Goal: Register for event/course

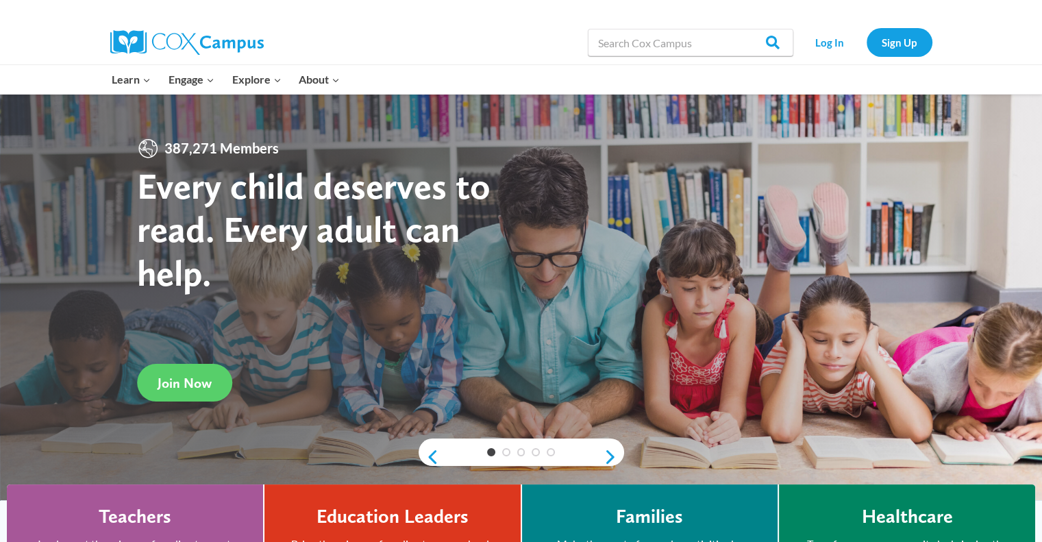
click at [255, 190] on strong "Every child deserves to read. Every adult can help." at bounding box center [313, 229] width 353 height 131
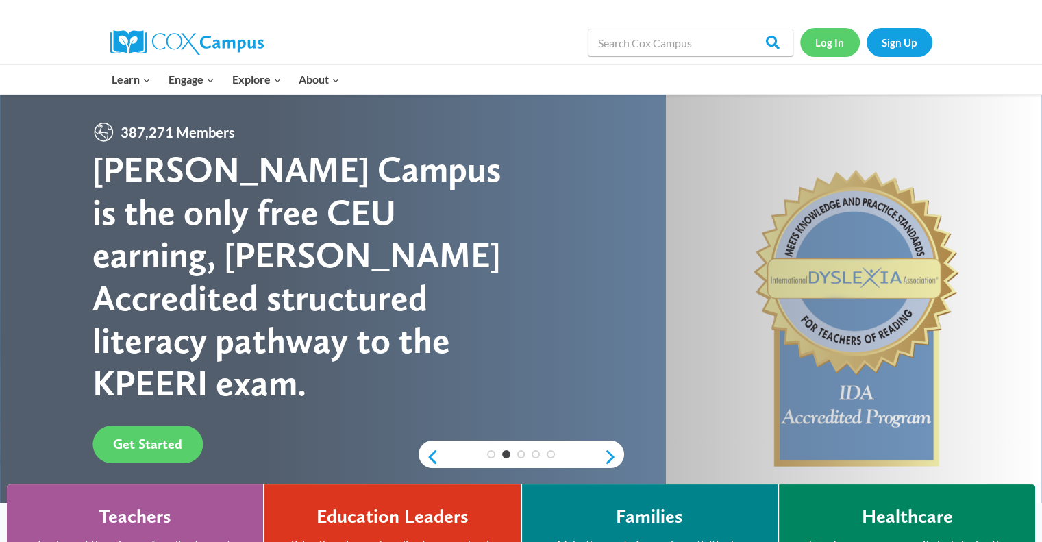
click at [831, 40] on link "Log In" at bounding box center [830, 42] width 60 height 28
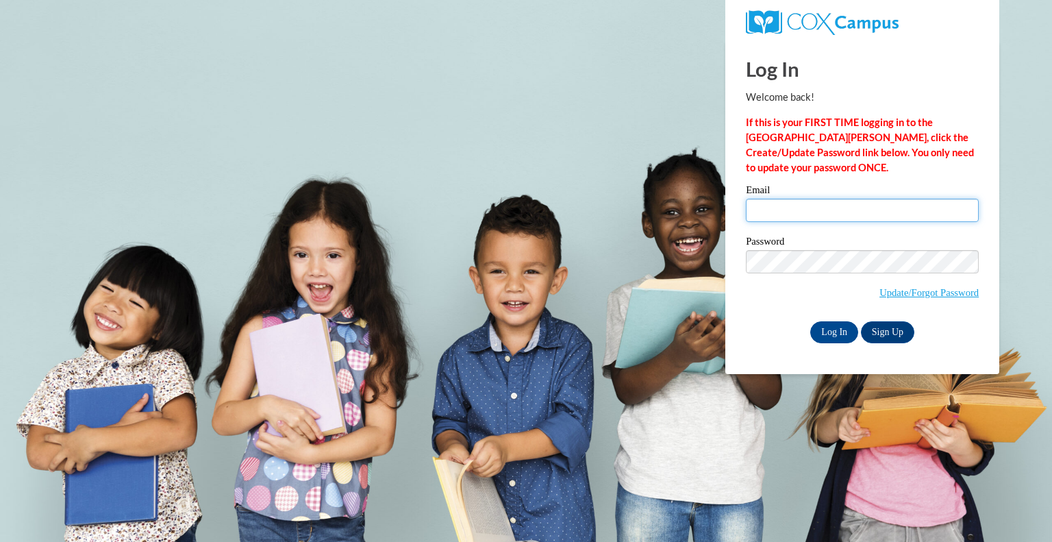
click at [762, 218] on input "Email" at bounding box center [862, 210] width 233 height 23
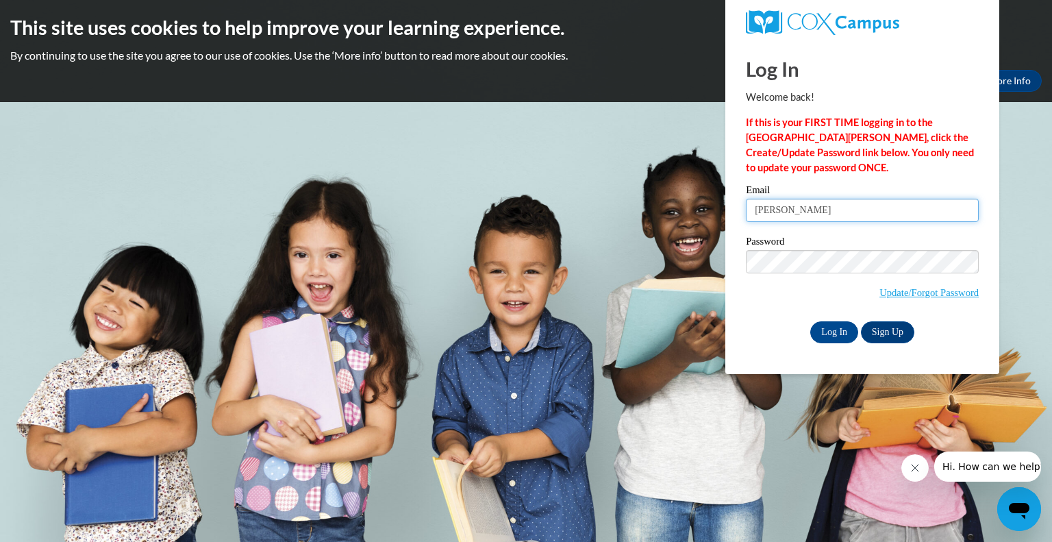
type input "nuttersk@vcu.edu"
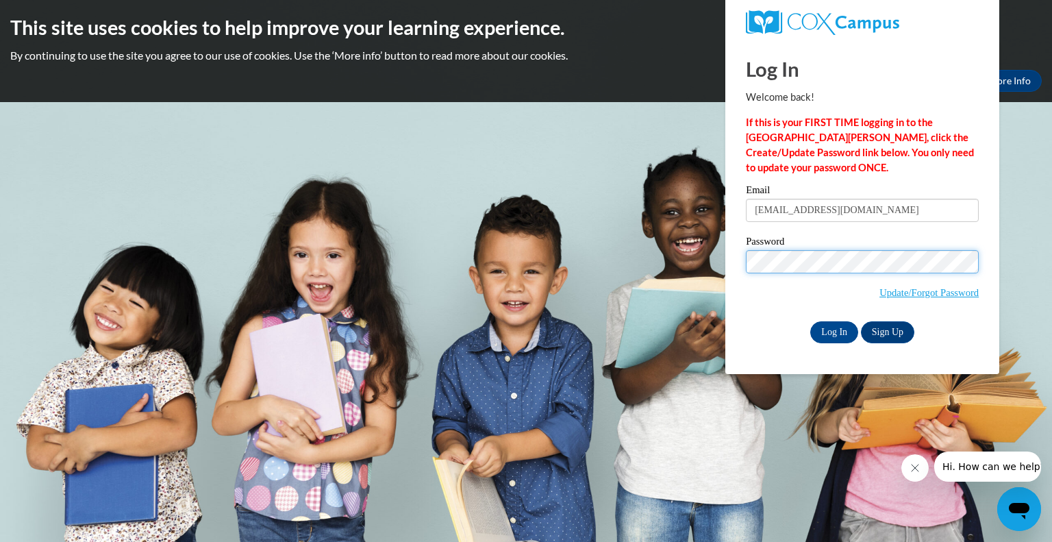
click at [810, 321] on input "Log In" at bounding box center [834, 332] width 48 height 22
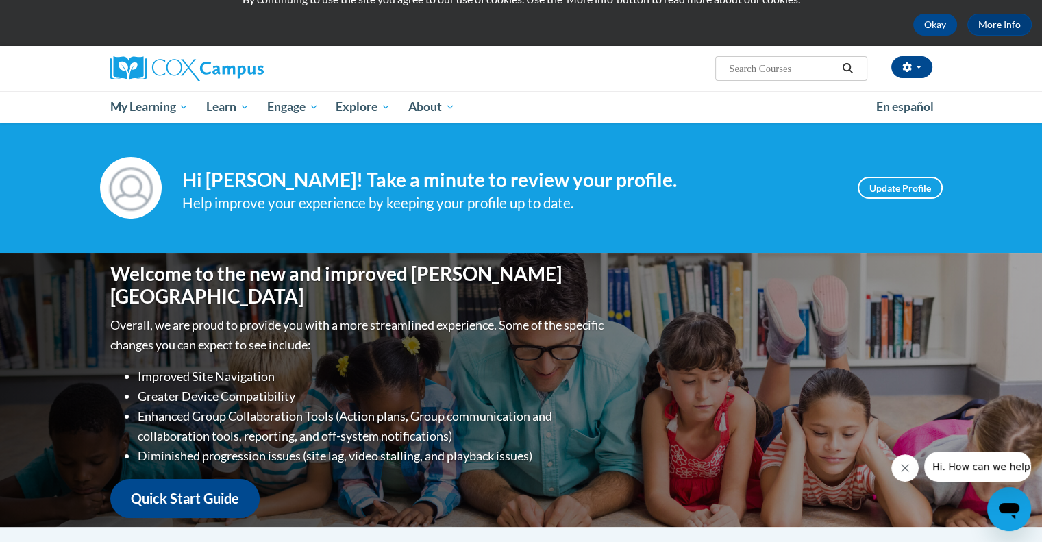
scroll to position [16, 0]
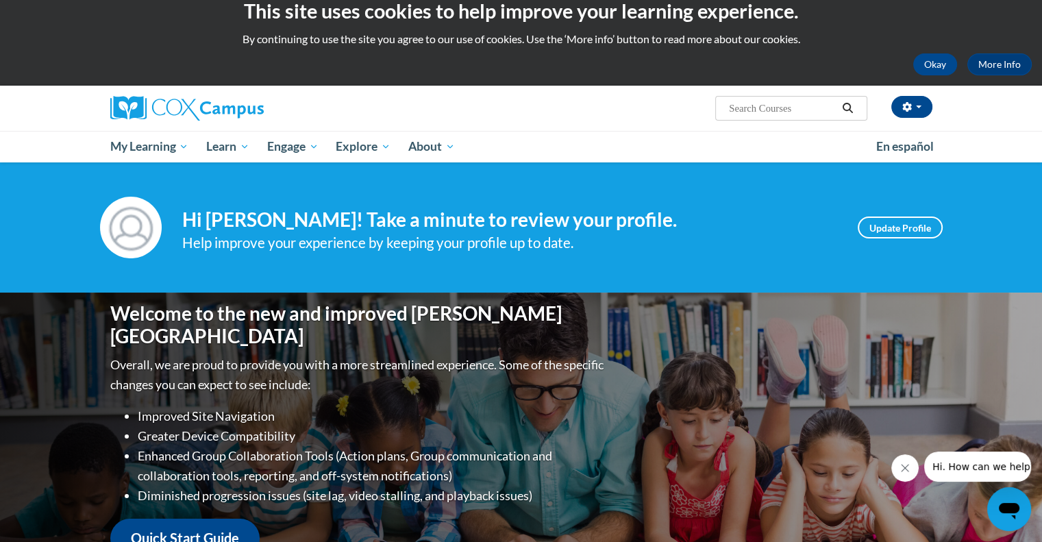
click at [768, 111] on input "Search..." at bounding box center [782, 108] width 110 height 16
type input "oral language is the foundation"
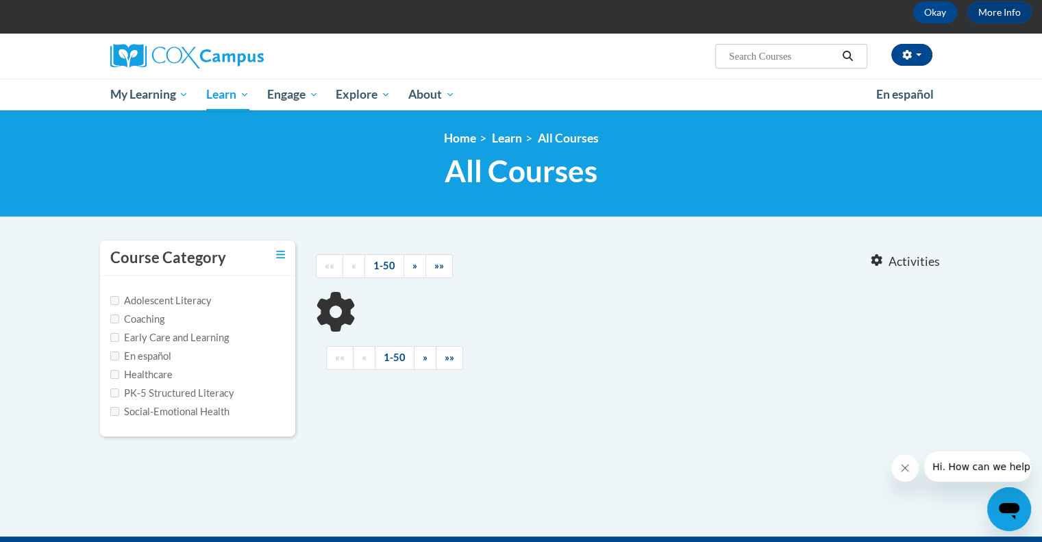
scroll to position [106, 0]
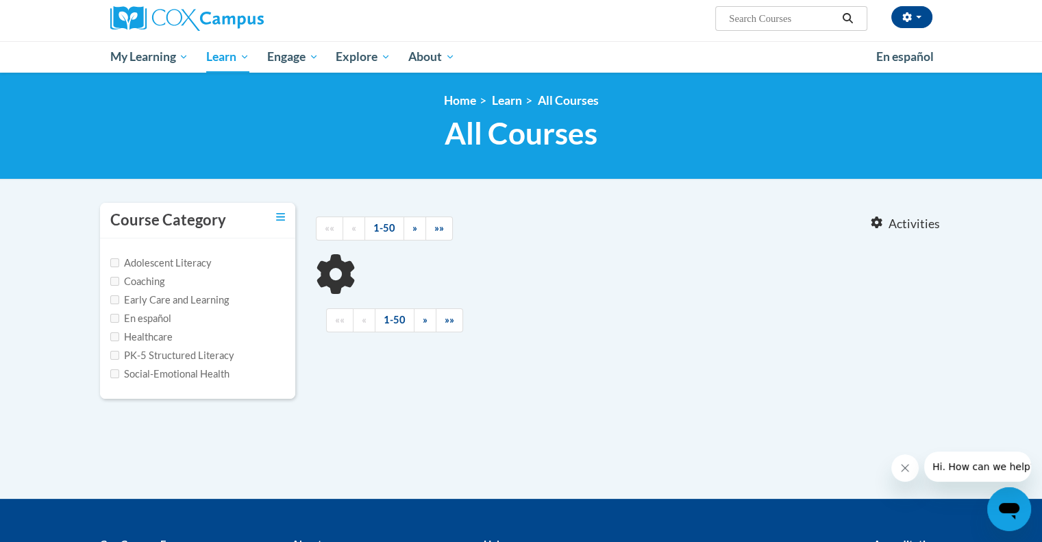
type input "oral language is the foundation"
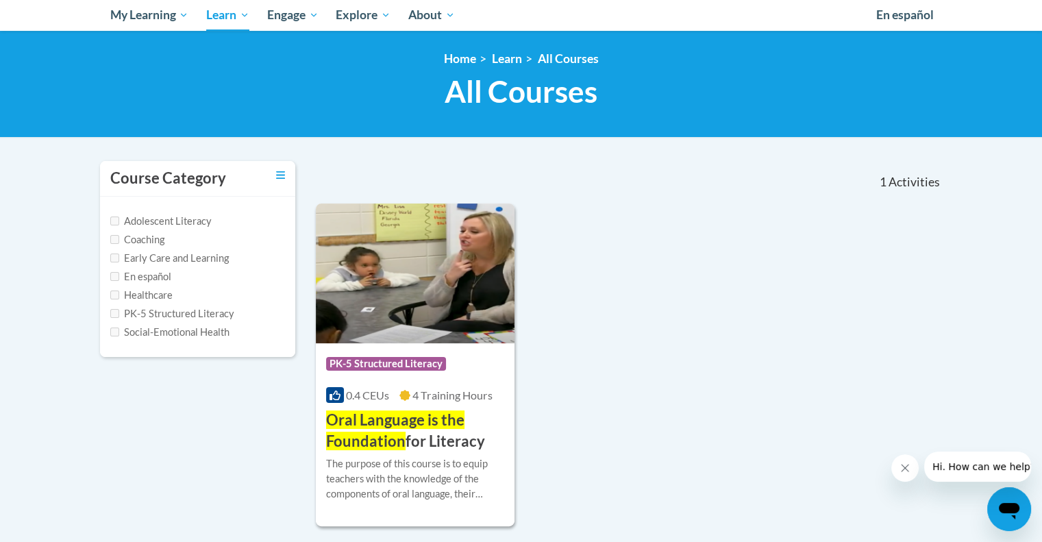
scroll to position [149, 0]
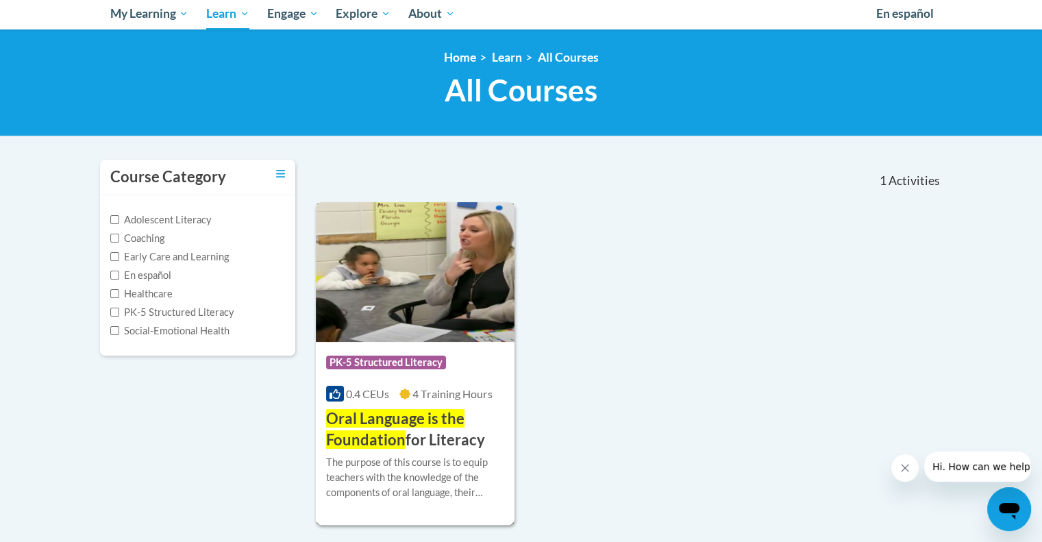
click at [425, 443] on h3 "Oral Language is the Foundation for Literacy" at bounding box center [415, 429] width 179 height 42
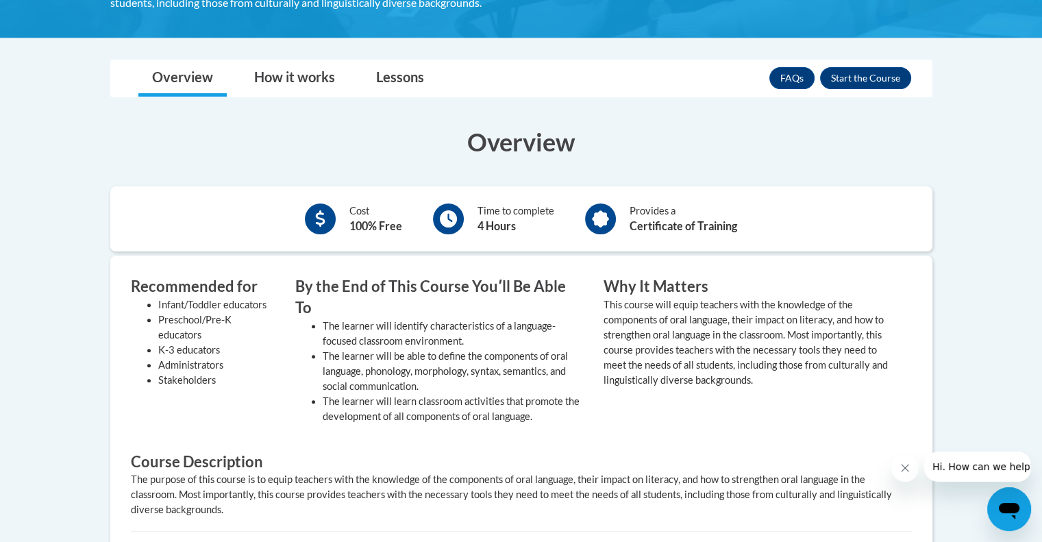
scroll to position [368, 0]
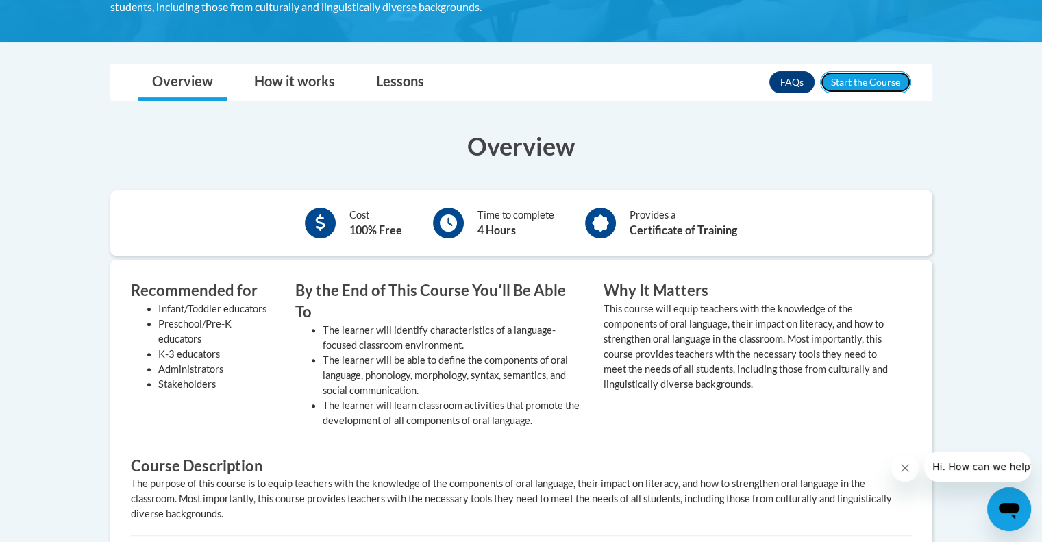
click at [842, 84] on button "Enroll" at bounding box center [865, 82] width 91 height 22
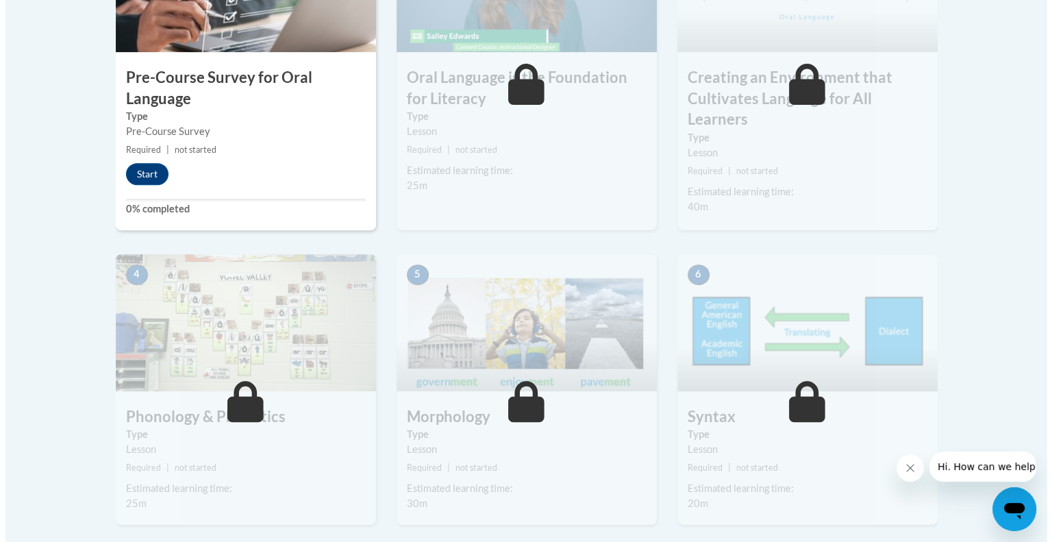
scroll to position [544, 0]
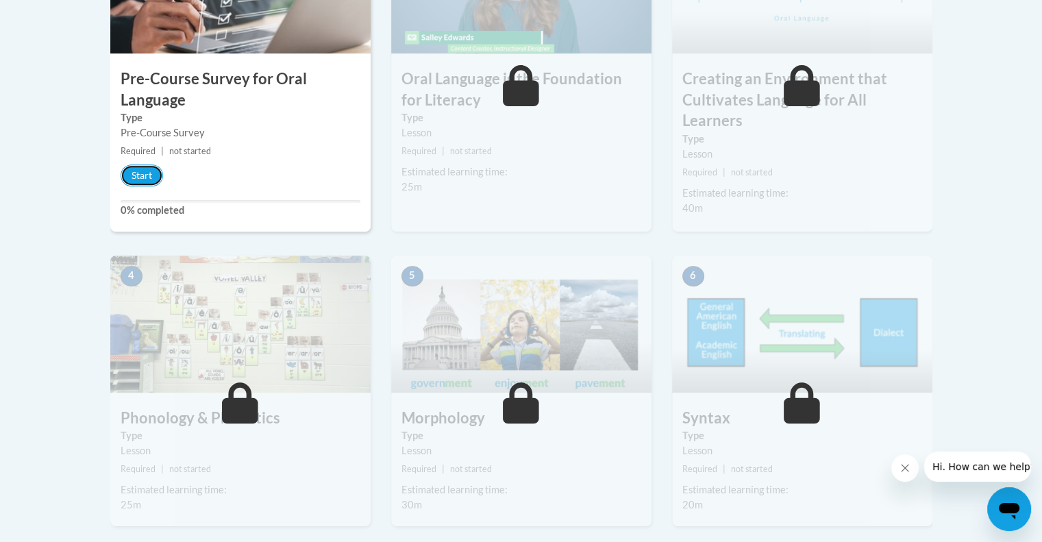
click at [139, 175] on button "Start" at bounding box center [142, 175] width 42 height 22
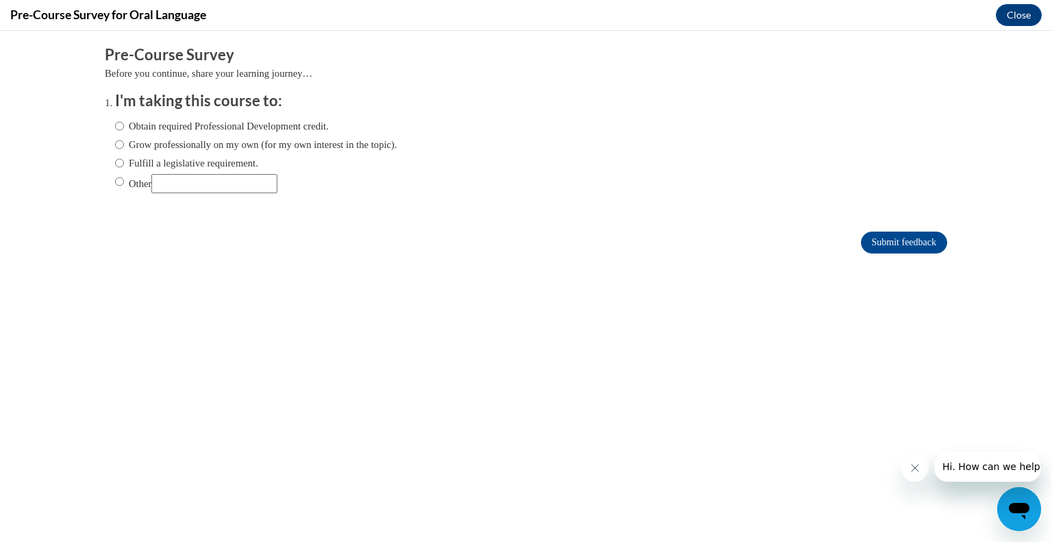
scroll to position [0, 0]
click at [115, 179] on input "Other" at bounding box center [119, 181] width 9 height 15
radio input "true"
click at [885, 242] on input "Submit feedback" at bounding box center [904, 242] width 86 height 22
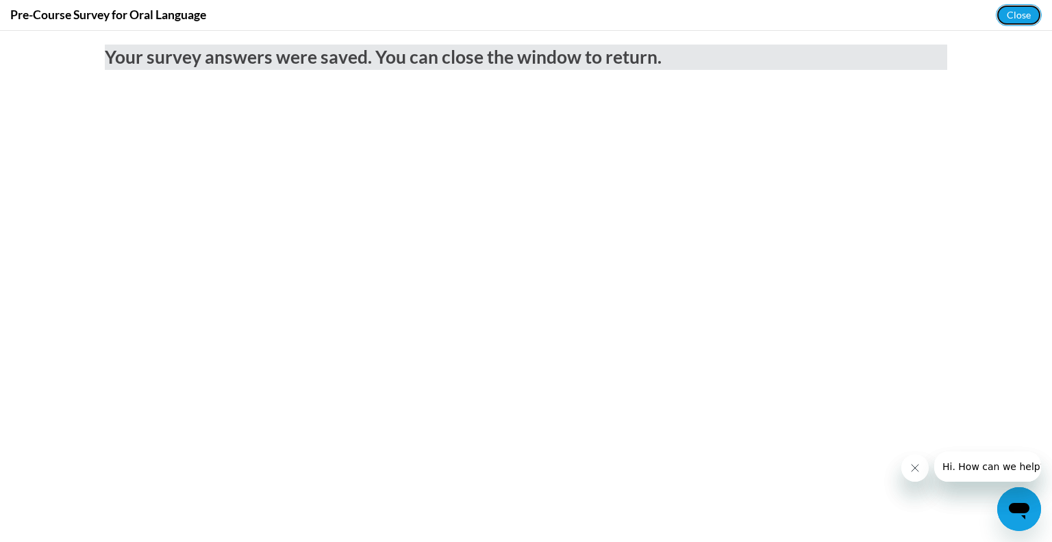
click at [1027, 21] on button "Close" at bounding box center [1019, 15] width 46 height 22
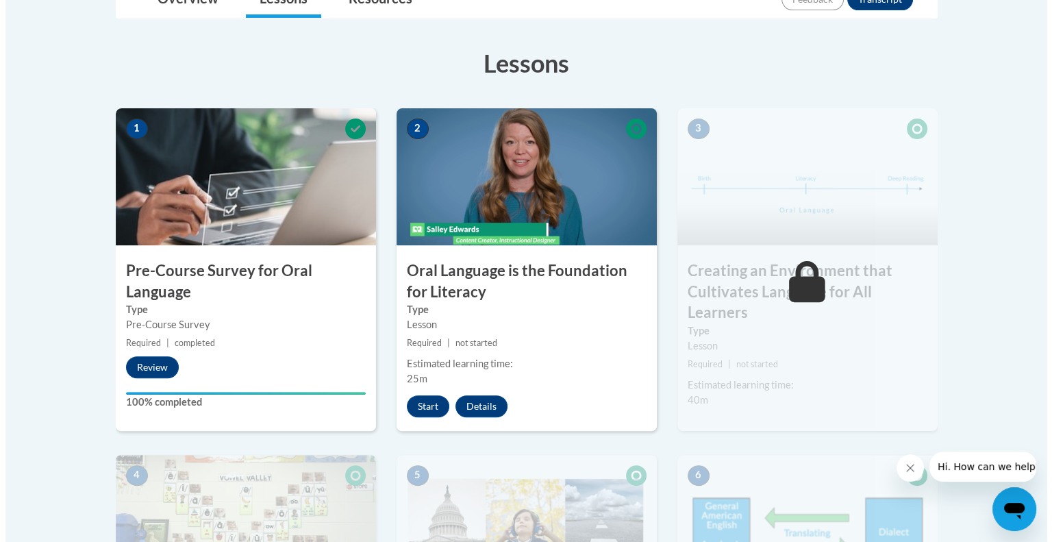
scroll to position [347, 0]
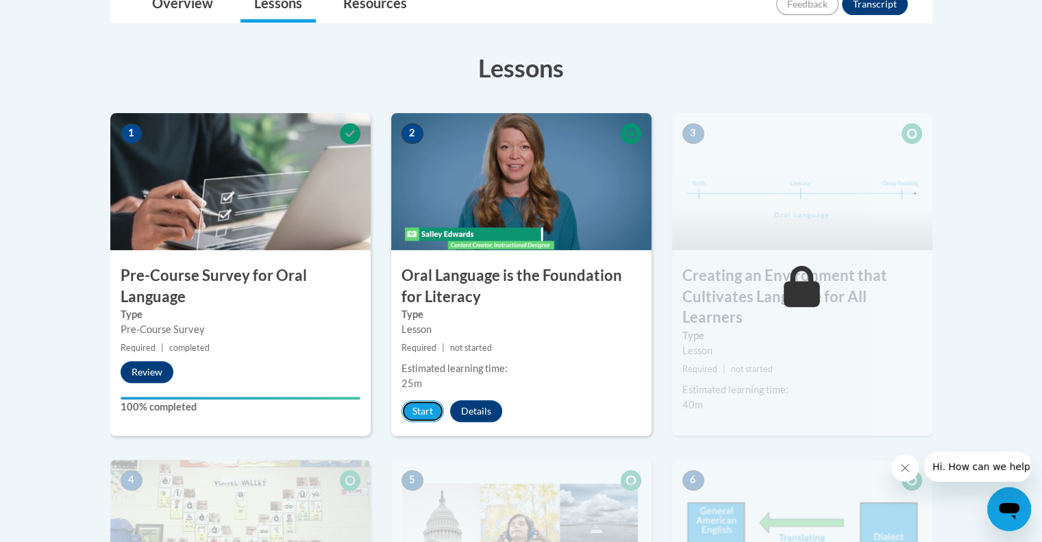
click at [425, 414] on button "Start" at bounding box center [422, 411] width 42 height 22
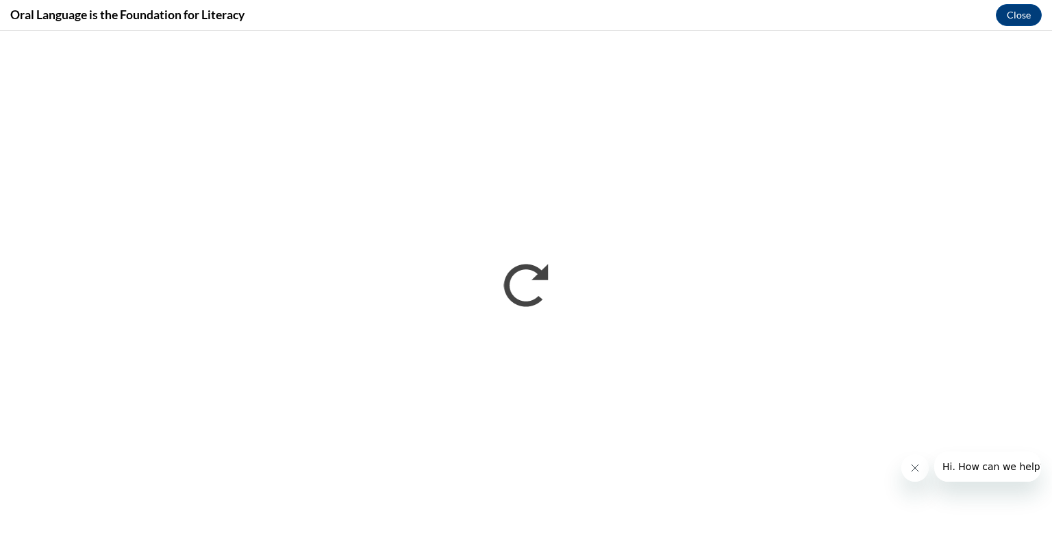
scroll to position [0, 0]
click at [1025, 10] on button "Close" at bounding box center [1019, 15] width 46 height 22
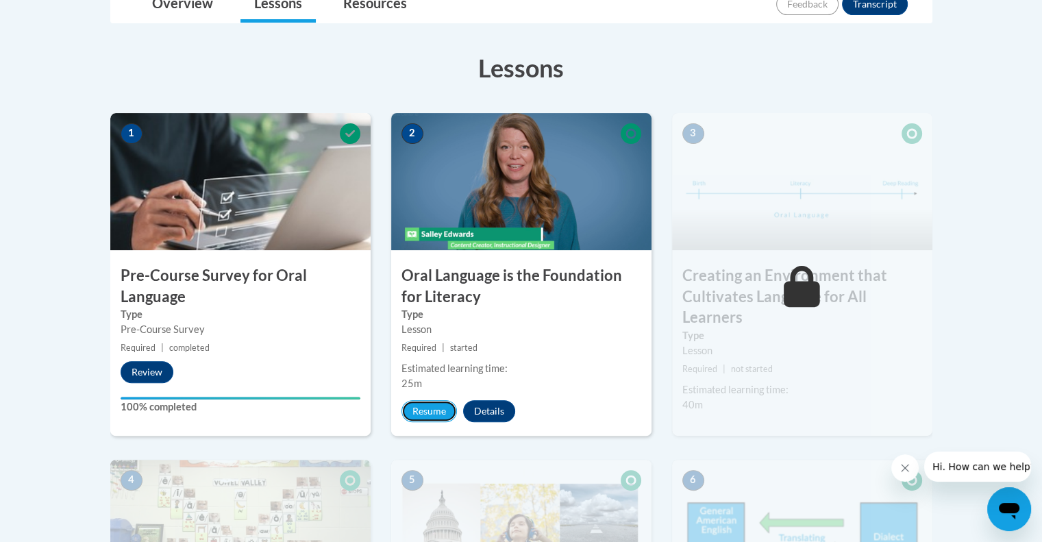
click at [441, 410] on button "Resume" at bounding box center [428, 411] width 55 height 22
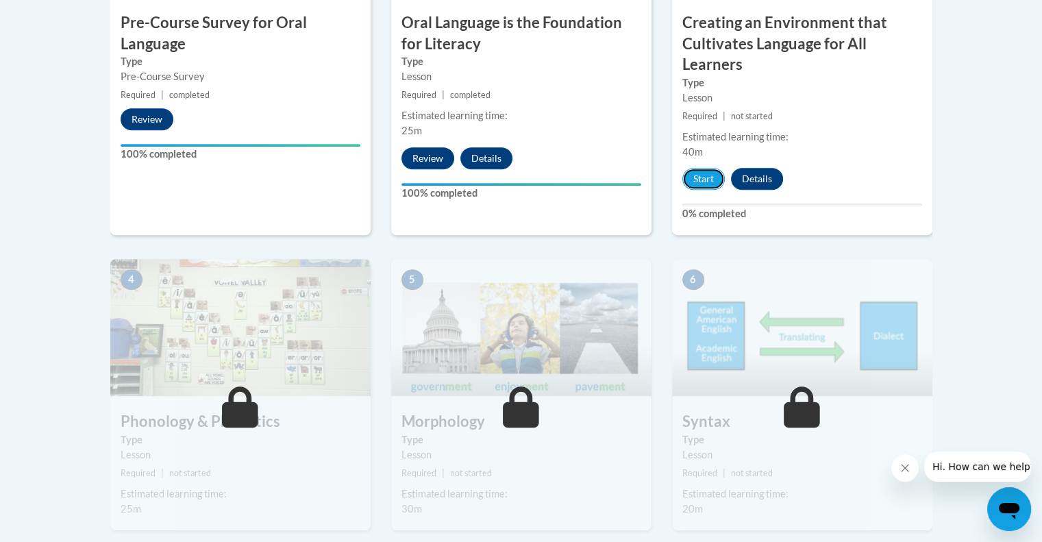
click at [701, 184] on button "Start" at bounding box center [703, 179] width 42 height 22
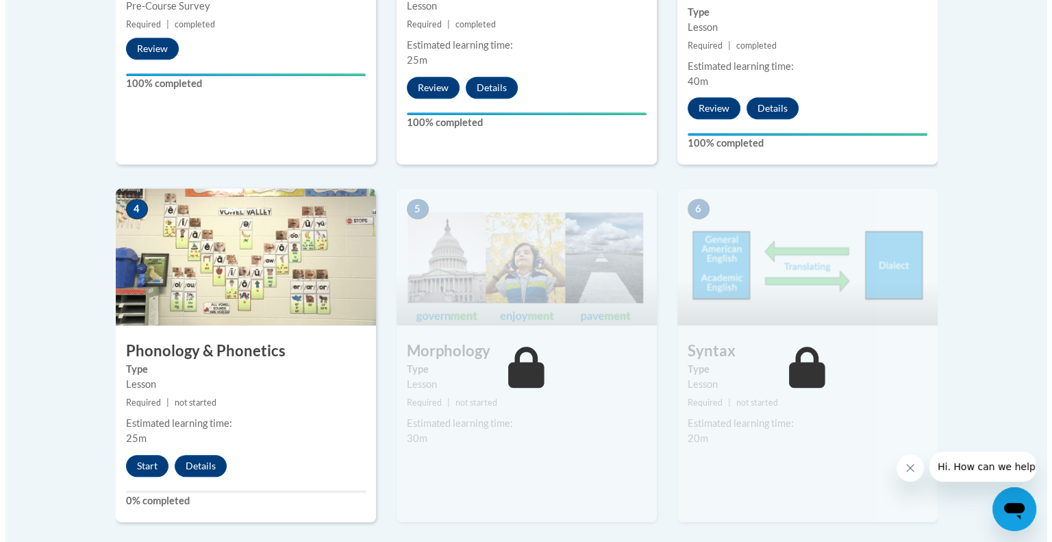
scroll to position [679, 0]
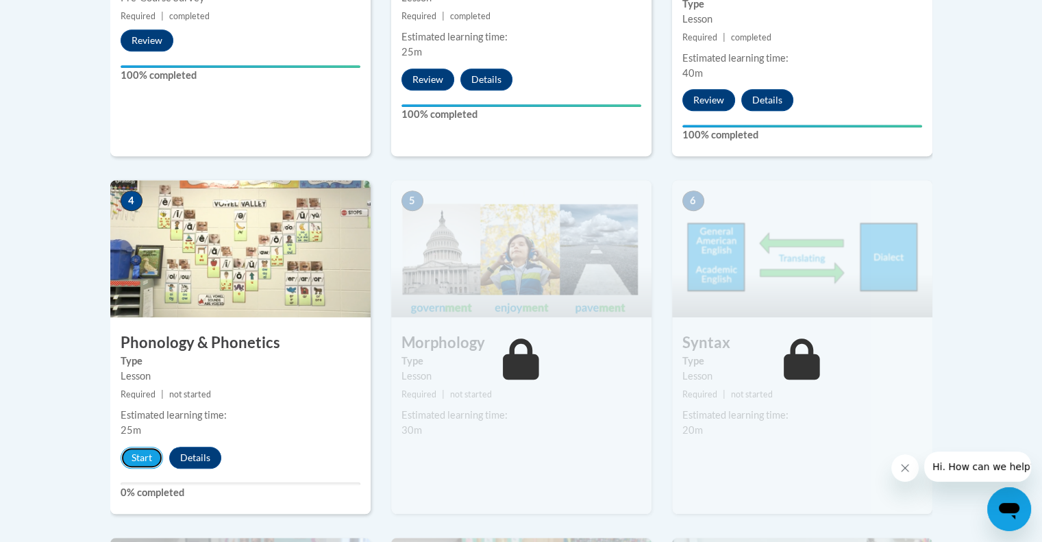
click at [140, 458] on button "Start" at bounding box center [142, 458] width 42 height 22
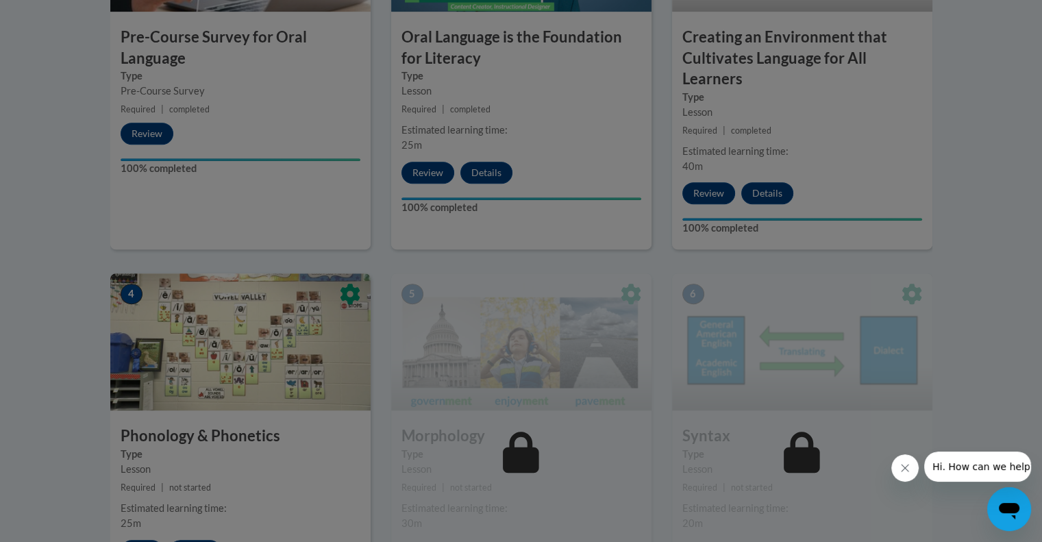
scroll to position [586, 0]
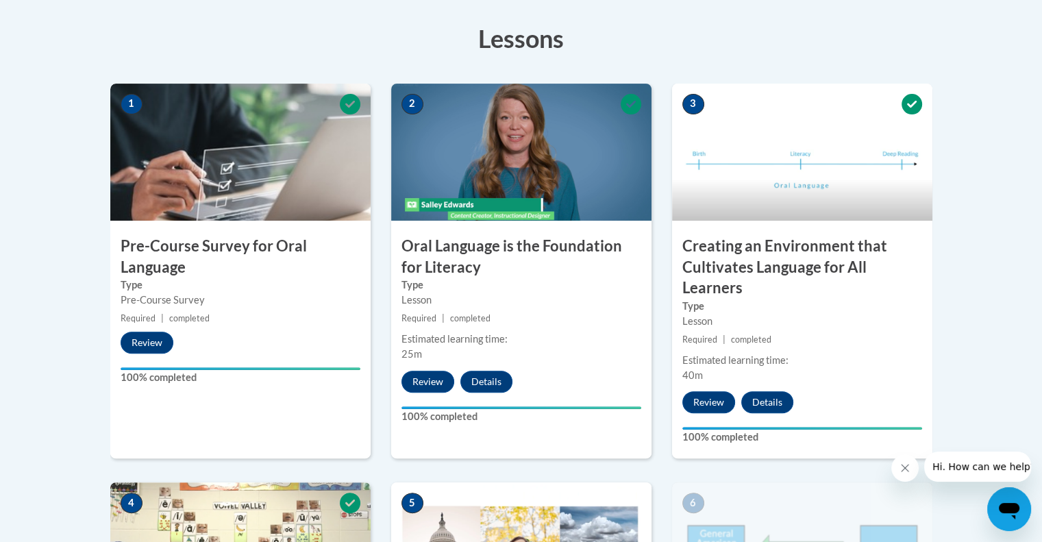
scroll to position [375, 0]
